Goal: Task Accomplishment & Management: Complete application form

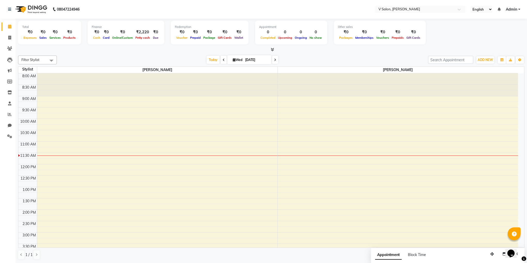
scroll to position [197, 0]
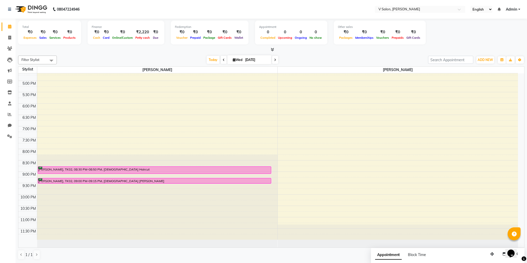
click at [273, 58] on span at bounding box center [275, 60] width 6 height 8
type input "[DATE]"
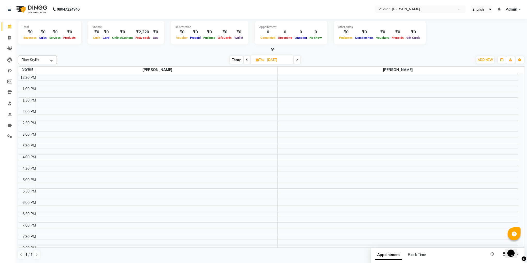
scroll to position [101, 0]
click at [48, 173] on div "8:00 AM 8:30 AM 9:00 AM 9:30 AM 10:00 AM 10:30 AM 11:00 AM 11:30 AM 12:00 PM 12…" at bounding box center [267, 153] width 499 height 363
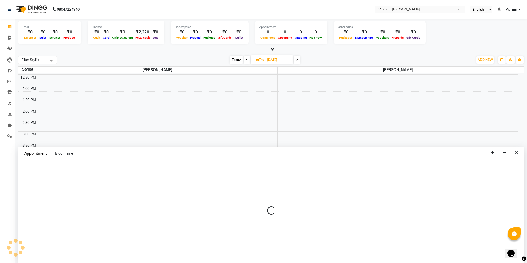
select select "81550"
select select "990"
select select "tentative"
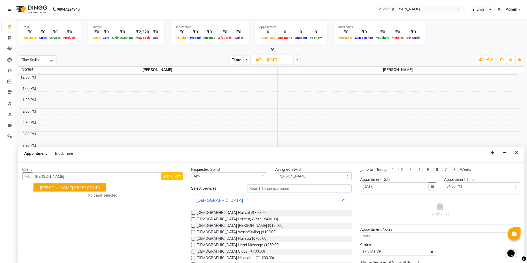
click at [51, 187] on span "[PERSON_NAME]" at bounding box center [56, 187] width 33 height 5
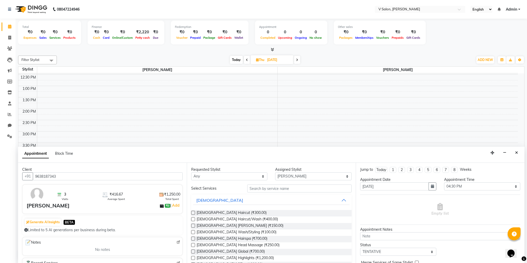
type input "9638187343"
click at [194, 218] on label at bounding box center [193, 219] width 4 height 4
click at [194, 218] on input "checkbox" at bounding box center [192, 219] width 3 height 3
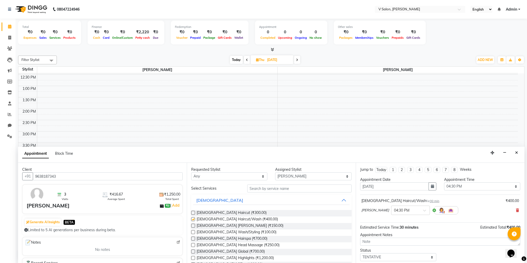
checkbox input "false"
click at [194, 226] on label at bounding box center [193, 226] width 4 height 4
click at [194, 226] on input "checkbox" at bounding box center [192, 225] width 3 height 3
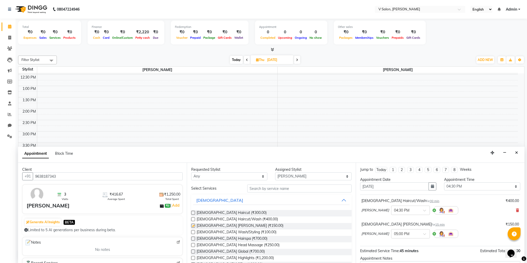
checkbox input "false"
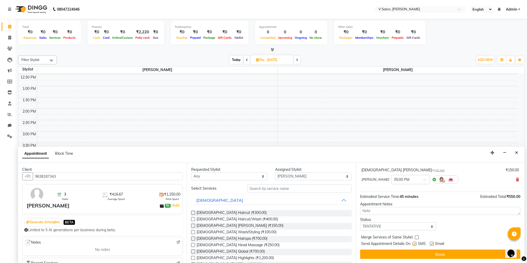
click at [416, 245] on label at bounding box center [414, 244] width 4 height 4
click at [416, 245] on input "checkbox" at bounding box center [413, 243] width 3 height 3
checkbox input "false"
click at [431, 243] on label at bounding box center [431, 244] width 4 height 4
click at [431, 243] on input "checkbox" at bounding box center [430, 243] width 3 height 3
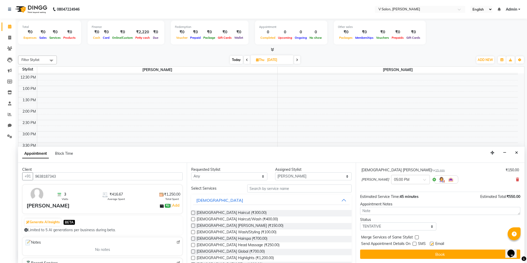
checkbox input "false"
click at [402, 226] on select "Select TENTATIVE CONFIRM UPCOMING" at bounding box center [398, 226] width 76 height 8
select select "confirm booking"
click at [360, 222] on select "Select TENTATIVE CONFIRM UPCOMING" at bounding box center [398, 226] width 76 height 8
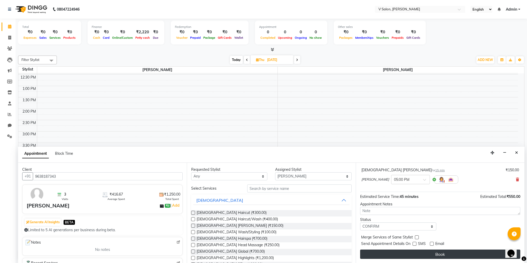
click at [403, 252] on button "Book" at bounding box center [440, 253] width 160 height 9
